Goal: Information Seeking & Learning: Find specific page/section

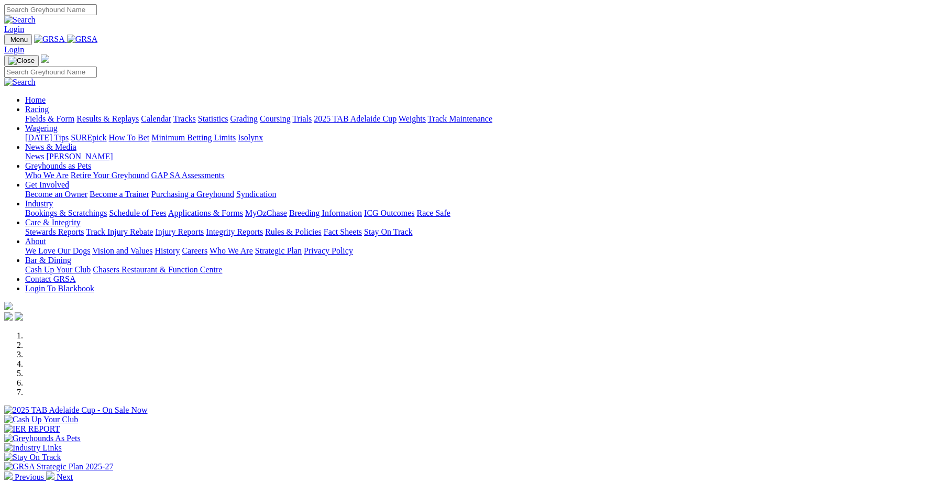
click at [81, 218] on link "Care & Integrity" at bounding box center [53, 222] width 56 height 9
click at [263, 227] on link "Integrity Reports" at bounding box center [234, 231] width 57 height 9
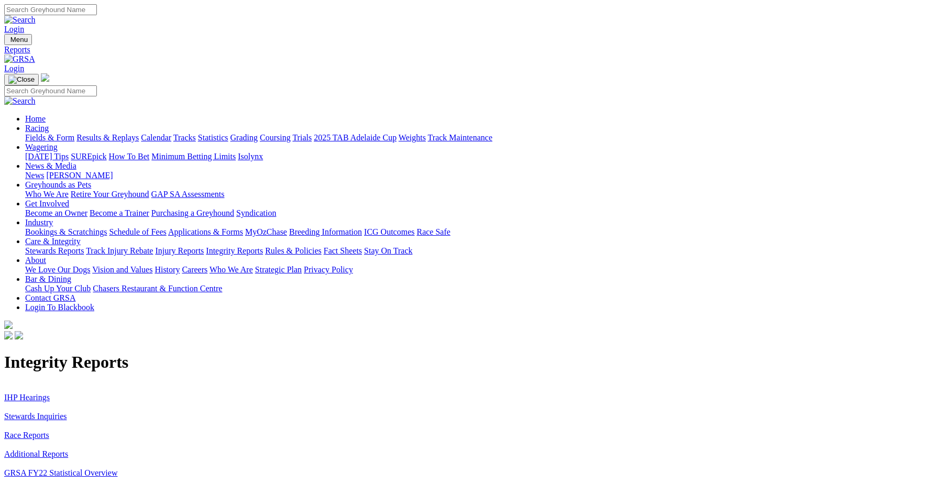
click at [67, 412] on link "Stewards Inquiries" at bounding box center [35, 416] width 63 height 9
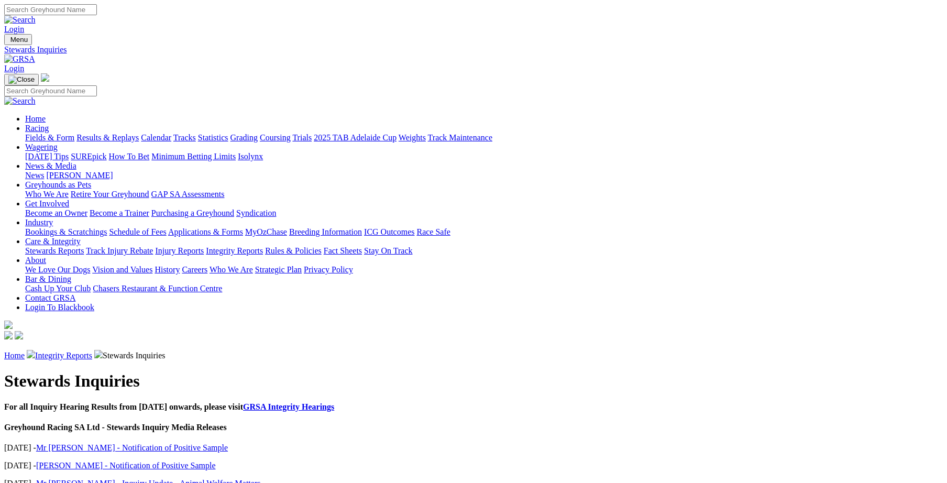
click at [92, 351] on link "Integrity Reports" at bounding box center [63, 355] width 57 height 9
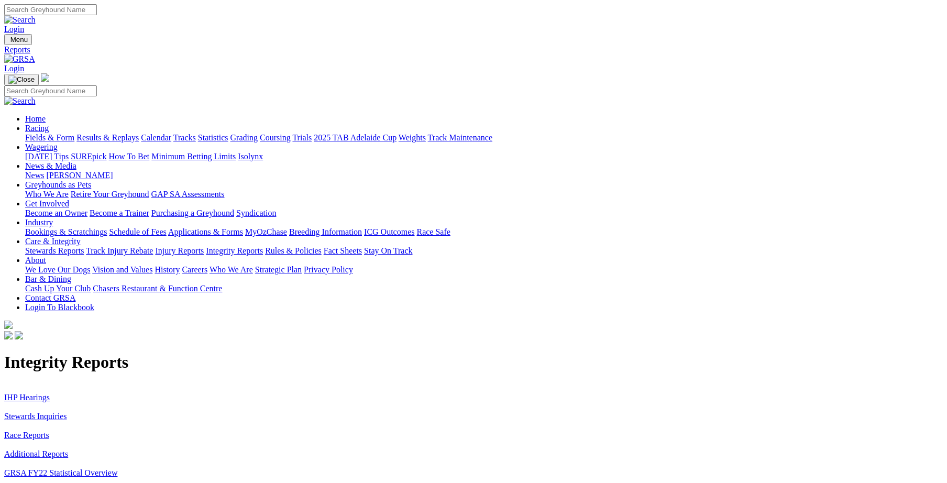
click at [50, 393] on link "IHP Hearings" at bounding box center [27, 397] width 46 height 9
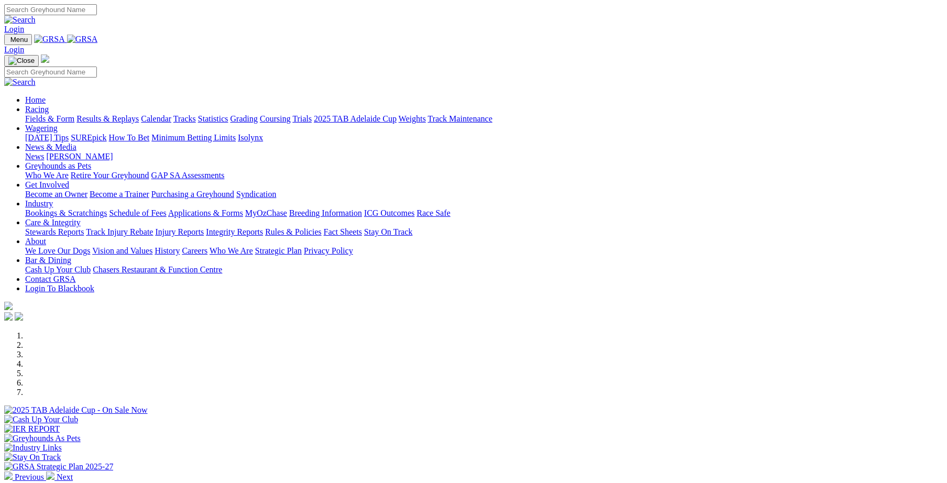
scroll to position [290, 0]
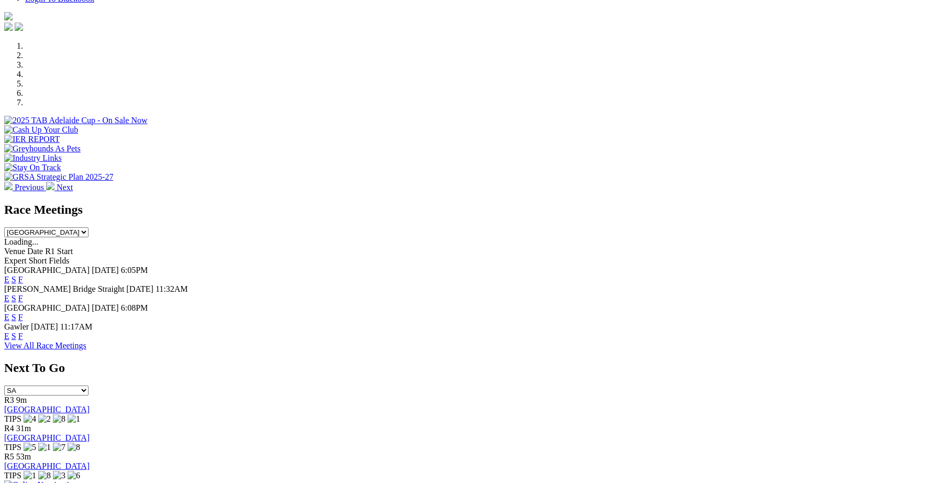
click at [23, 313] on link "F" at bounding box center [20, 317] width 5 height 9
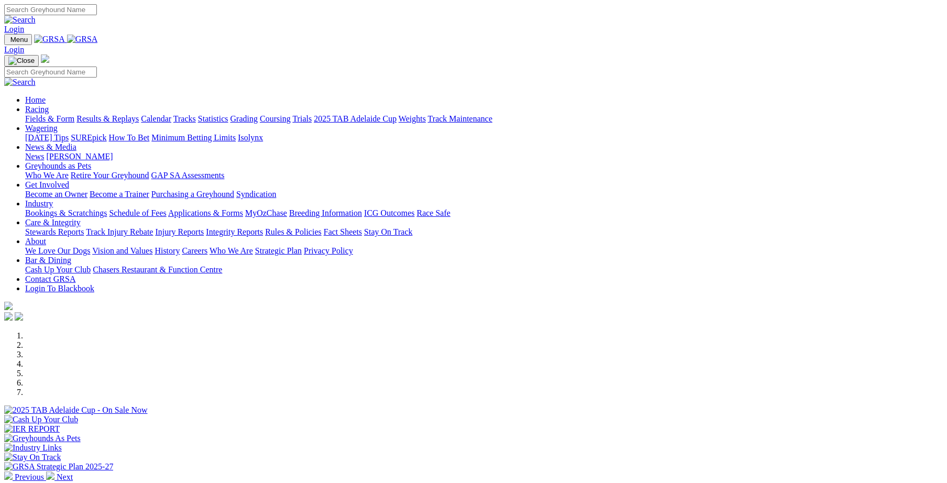
scroll to position [290, 0]
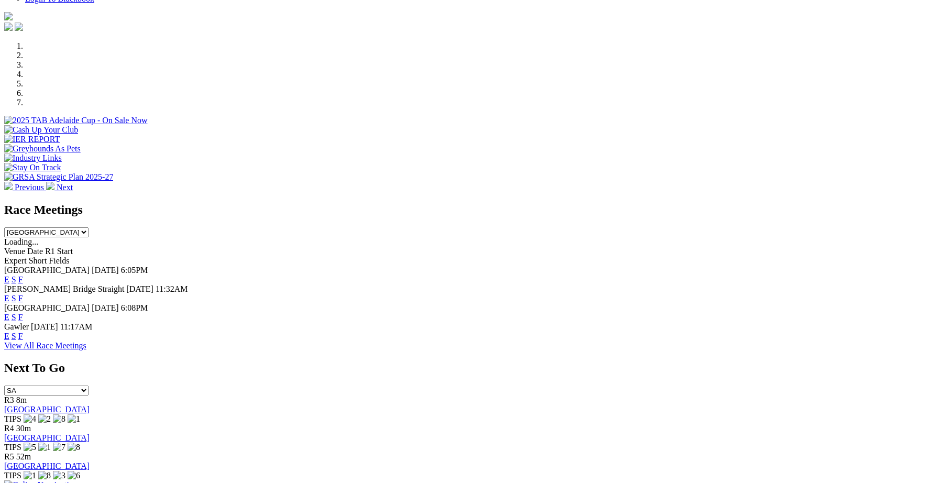
drag, startPoint x: 0, startPoint y: 0, endPoint x: 610, endPoint y: 185, distance: 637.1
click at [23, 275] on link "F" at bounding box center [20, 279] width 5 height 9
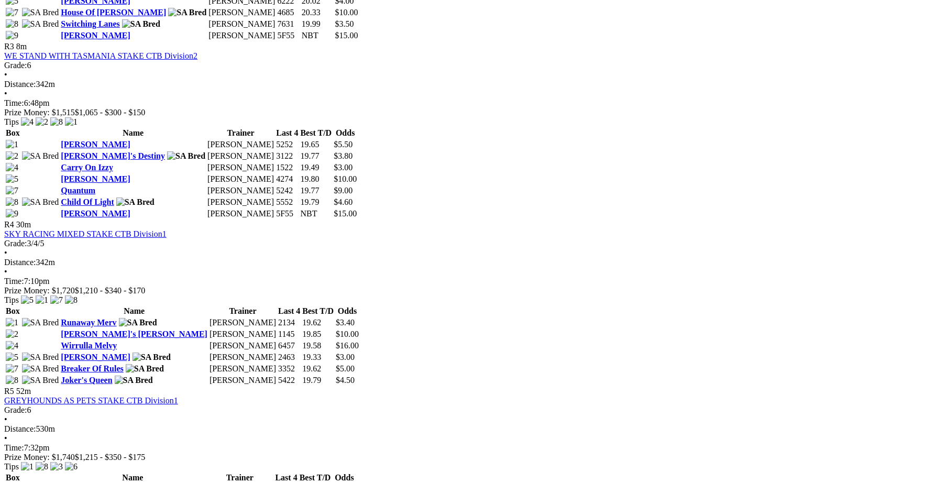
scroll to position [869, 0]
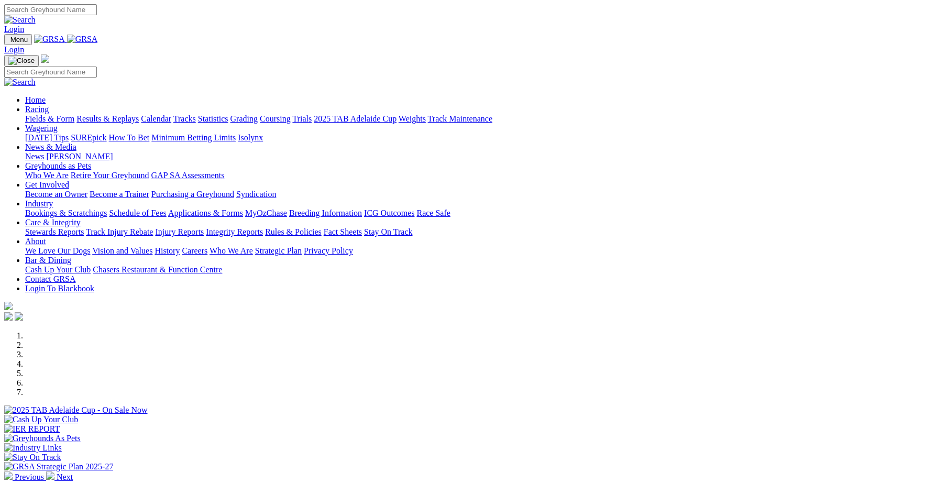
scroll to position [290, 0]
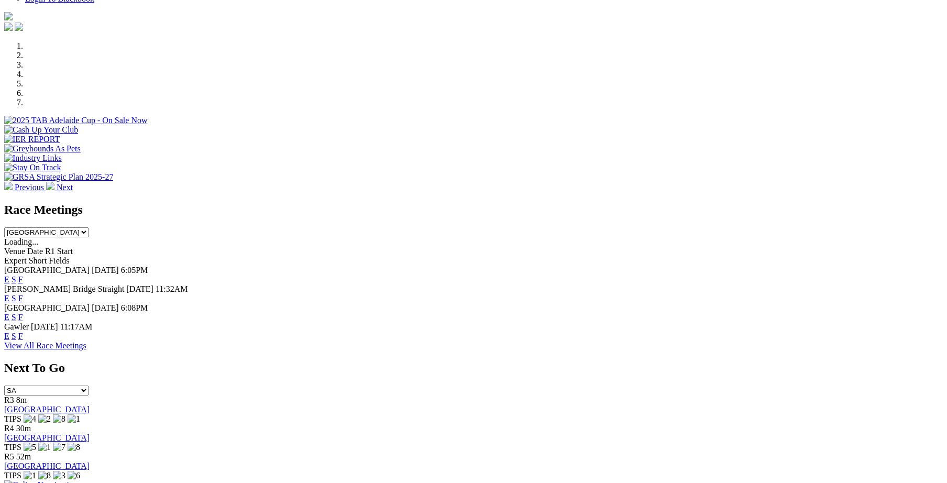
click at [81, 480] on img at bounding box center [42, 484] width 76 height 9
